Goal: Information Seeking & Learning: Understand process/instructions

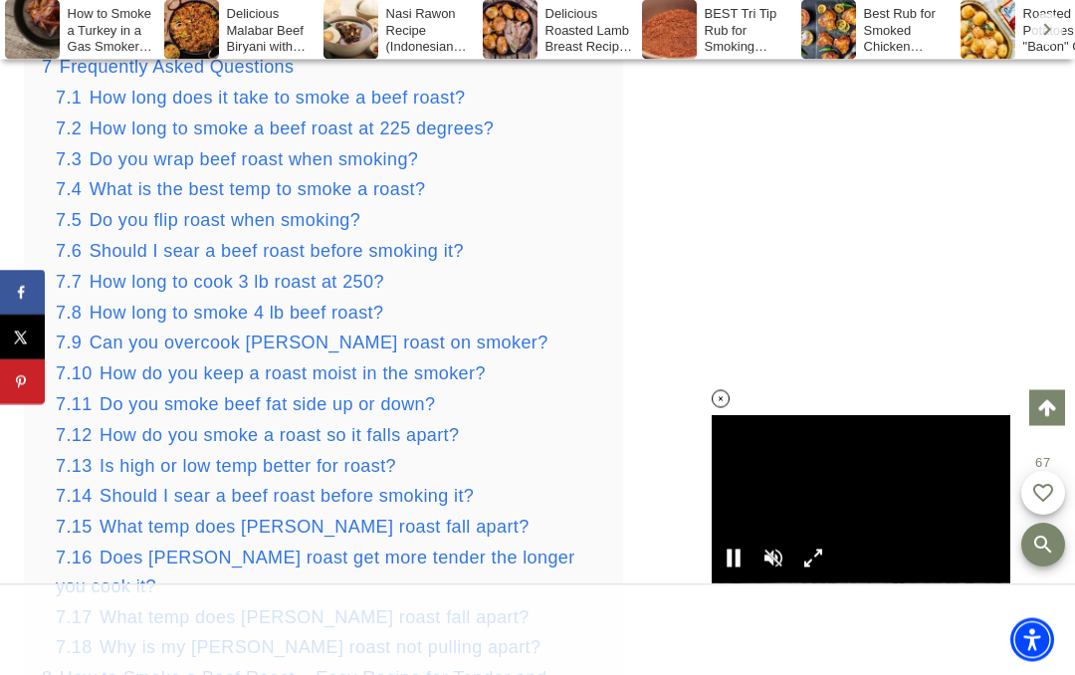
scroll to position [2906, 0]
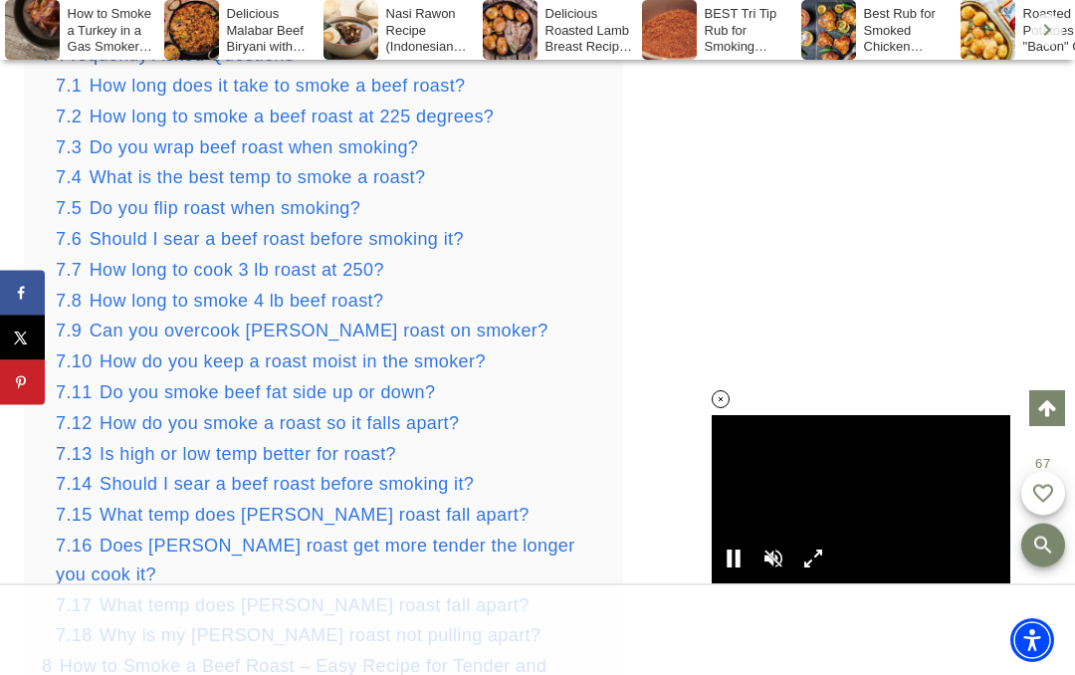
click at [143, 229] on span "Should I sear a beef roast before smoking it?" at bounding box center [277, 239] width 374 height 20
